Goal: Task Accomplishment & Management: Use online tool/utility

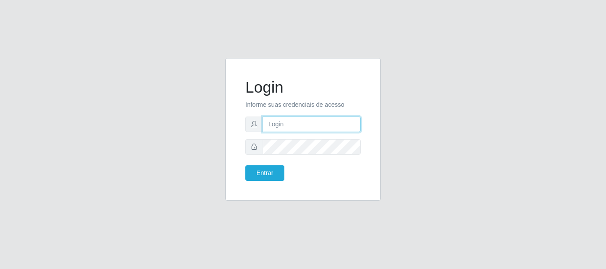
click at [331, 124] on input "text" at bounding box center [312, 125] width 98 height 16
type input "ritaiwof@B5"
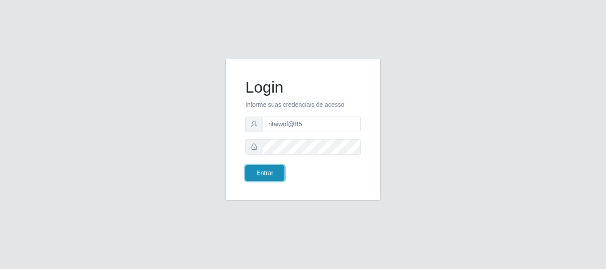
click at [265, 170] on button "Entrar" at bounding box center [264, 173] width 39 height 16
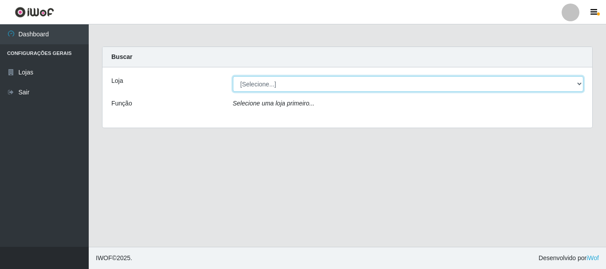
click at [283, 90] on select "[Selecione...] Bemais Supermercados - B5 Anatólia" at bounding box center [408, 84] width 351 height 16
select select "405"
click at [233, 76] on select "[Selecione...] Bemais Supermercados - B5 Anatólia" at bounding box center [408, 84] width 351 height 16
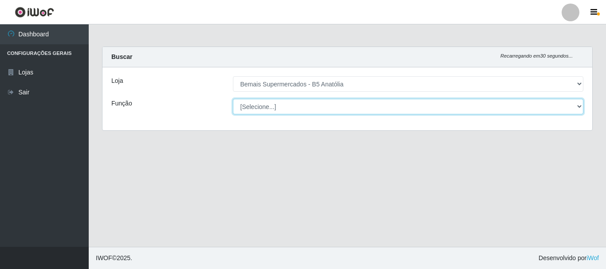
click at [290, 102] on select "[Selecione...] ASG ASG + ASG ++ Auxiliar de Estacionamento Auxiliar de Estacion…" at bounding box center [408, 107] width 351 height 16
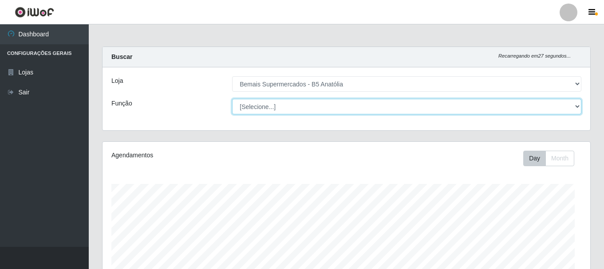
scroll to position [184, 487]
select select "82"
click at [232, 99] on select "[Selecione...] ASG ASG + ASG ++ Auxiliar de Estacionamento Auxiliar de Estacion…" at bounding box center [406, 107] width 349 height 16
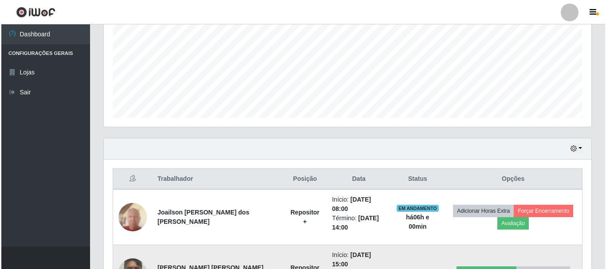
scroll to position [254, 0]
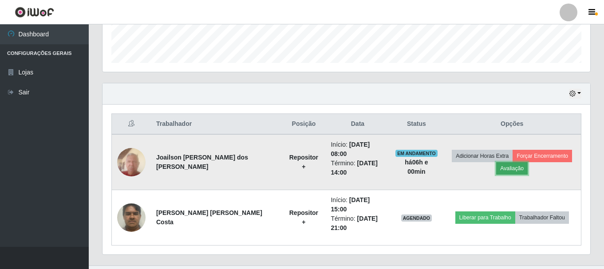
click at [512, 166] on button "Avaliação" at bounding box center [511, 168] width 31 height 12
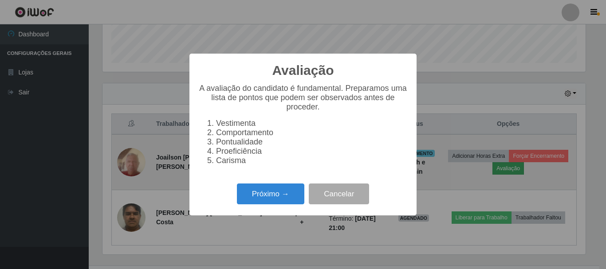
scroll to position [184, 483]
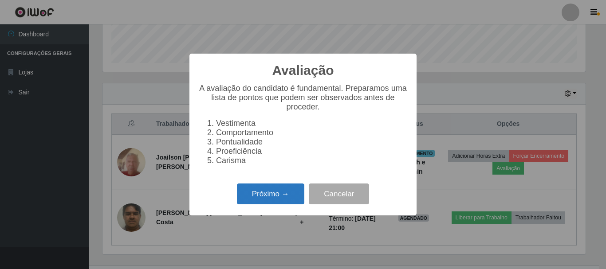
click at [281, 200] on button "Próximo →" at bounding box center [270, 194] width 67 height 21
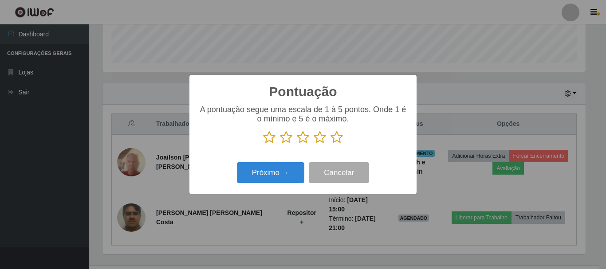
click at [337, 139] on icon at bounding box center [336, 137] width 12 height 13
click at [330, 144] on input "radio" at bounding box center [330, 144] width 0 height 0
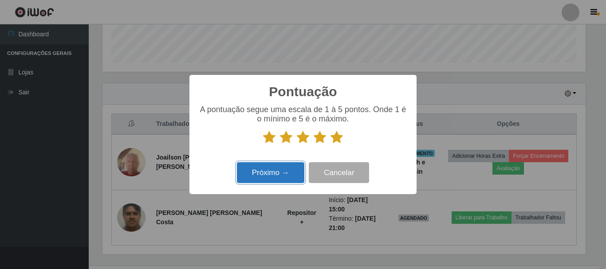
click at [280, 175] on button "Próximo →" at bounding box center [270, 172] width 67 height 21
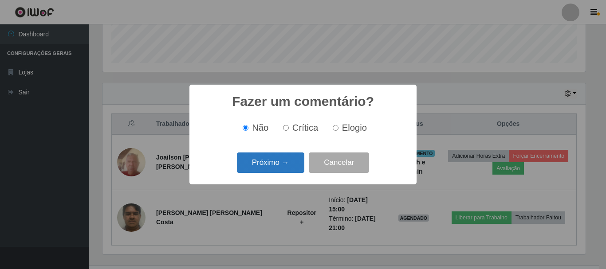
click at [293, 168] on button "Próximo →" at bounding box center [270, 163] width 67 height 21
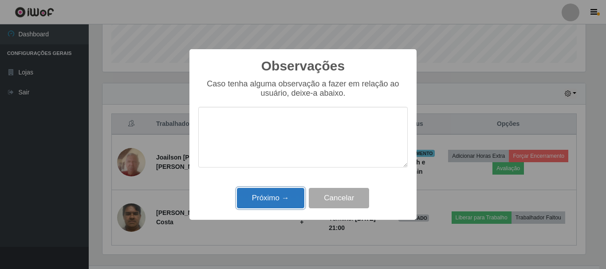
click at [272, 199] on button "Próximo →" at bounding box center [270, 198] width 67 height 21
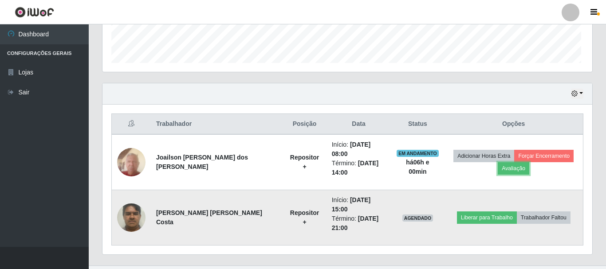
scroll to position [184, 487]
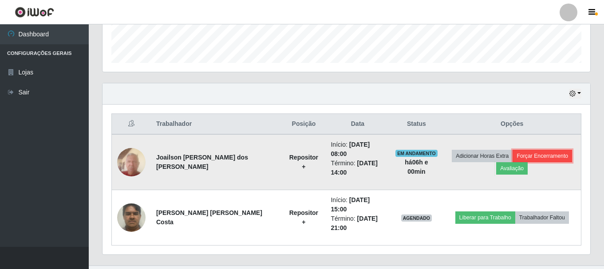
click at [532, 150] on button "Forçar Encerramento" at bounding box center [541, 156] width 59 height 12
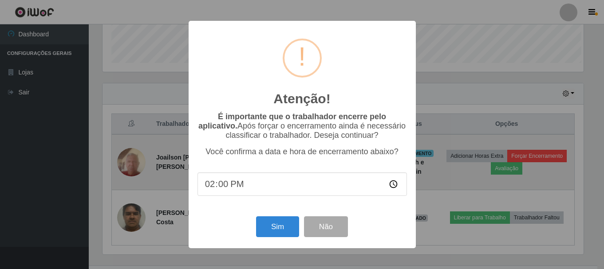
scroll to position [184, 483]
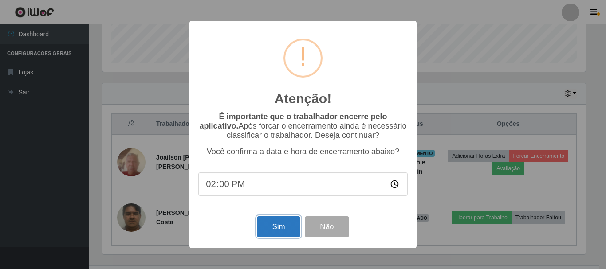
click at [283, 228] on button "Sim" at bounding box center [278, 226] width 43 height 21
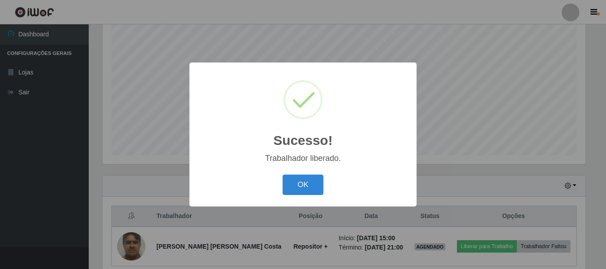
click at [283, 175] on button "OK" at bounding box center [303, 185] width 41 height 21
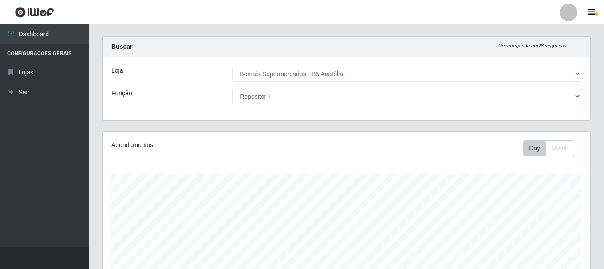
scroll to position [0, 0]
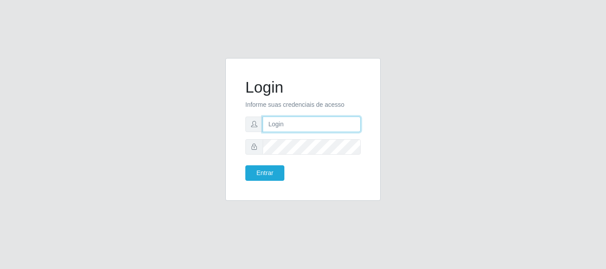
click at [273, 125] on input "text" at bounding box center [312, 125] width 98 height 16
type input "ritaiwof@B5"
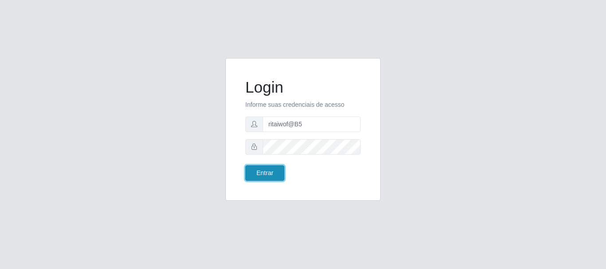
click at [270, 169] on button "Entrar" at bounding box center [264, 173] width 39 height 16
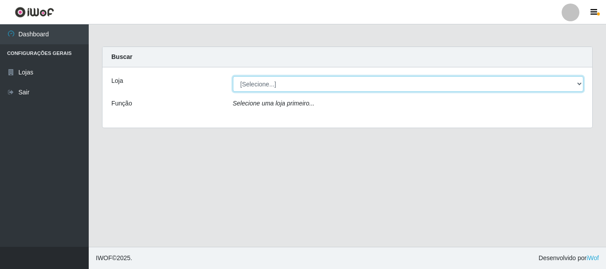
click at [275, 86] on select "[Selecione...] Bemais Supermercados - B5 Anatólia" at bounding box center [408, 84] width 351 height 16
select select "405"
click at [233, 76] on select "[Selecione...] Bemais Supermercados - B5 Anatólia" at bounding box center [408, 84] width 351 height 16
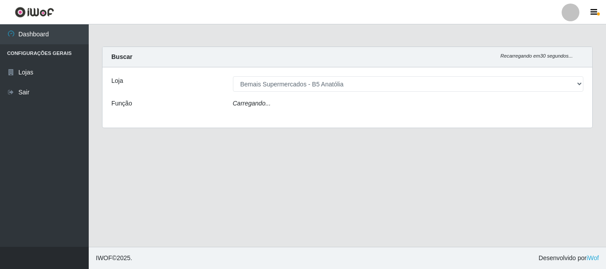
click at [279, 104] on div "Carregando..." at bounding box center [408, 105] width 364 height 13
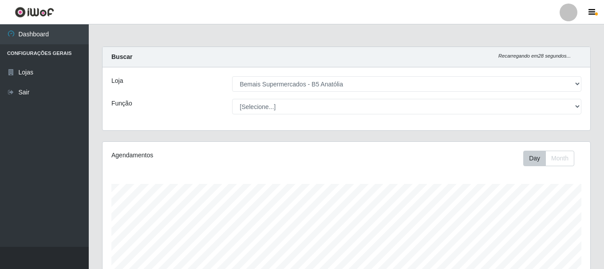
scroll to position [184, 487]
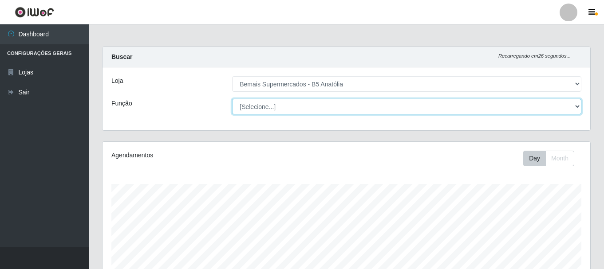
click at [275, 107] on select "[Selecione...] ASG ASG + ASG ++ Auxiliar de Estacionamento Auxiliar de Estacion…" at bounding box center [406, 107] width 349 height 16
click at [232, 99] on select "[Selecione...] ASG ASG + ASG ++ Auxiliar de Estacionamento Auxiliar de Estacion…" at bounding box center [406, 107] width 349 height 16
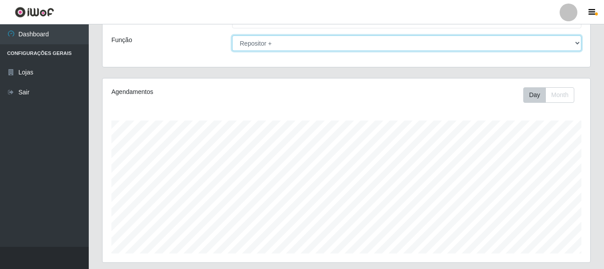
scroll to position [0, 0]
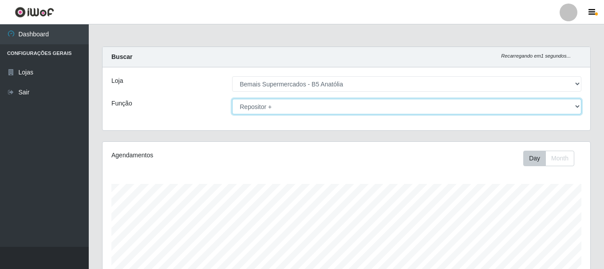
click at [279, 108] on select "[Selecione...] ASG ASG + ASG ++ Auxiliar de Estacionamento Auxiliar de Estacion…" at bounding box center [406, 107] width 349 height 16
click at [280, 99] on select "[Selecione...] ASG ASG + ASG ++ Auxiliar de Estacionamento Auxiliar de Estacion…" at bounding box center [406, 107] width 349 height 16
click at [287, 106] on select "[Selecione...] ASG ASG + ASG ++ Auxiliar de Estacionamento Auxiliar de Estacion…" at bounding box center [406, 107] width 349 height 16
click at [232, 99] on select "[Selecione...] ASG ASG + ASG ++ Auxiliar de Estacionamento Auxiliar de Estacion…" at bounding box center [406, 107] width 349 height 16
click at [285, 107] on select "[Selecione...] ASG ASG + ASG ++ Auxiliar de Estacionamento Auxiliar de Estacion…" at bounding box center [406, 107] width 349 height 16
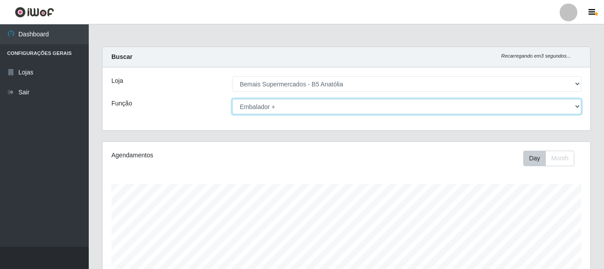
select select "82"
click at [232, 99] on select "[Selecione...] ASG ASG + ASG ++ Auxiliar de Estacionamento Auxiliar de Estacion…" at bounding box center [406, 107] width 349 height 16
